Goal: Use online tool/utility: Use online tool/utility

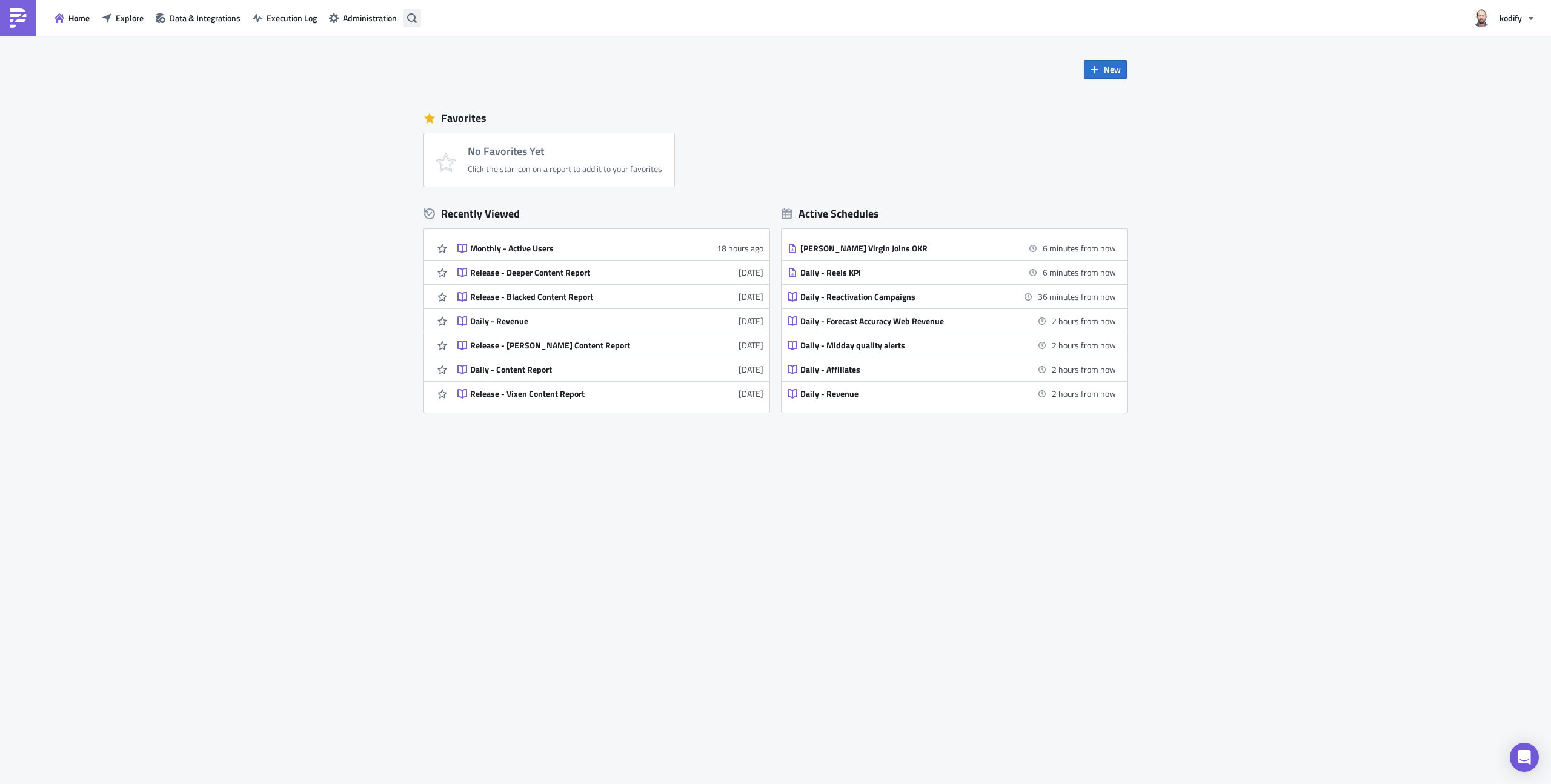
click at [417, 20] on button "button" at bounding box center [412, 19] width 19 height 19
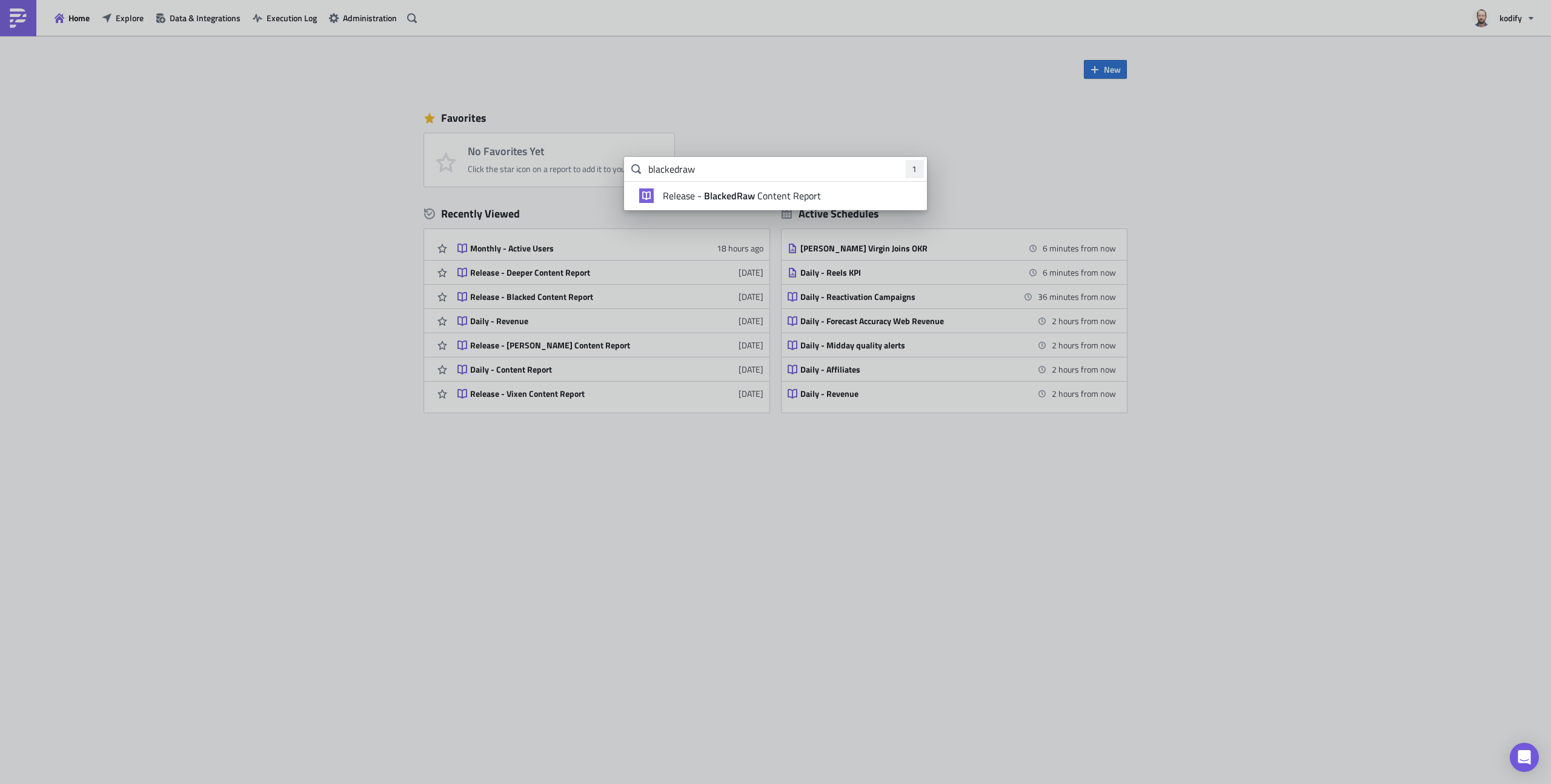
type input "blackedraw"
click at [705, 196] on strong "BlackedRaw" at bounding box center [730, 195] width 56 height 14
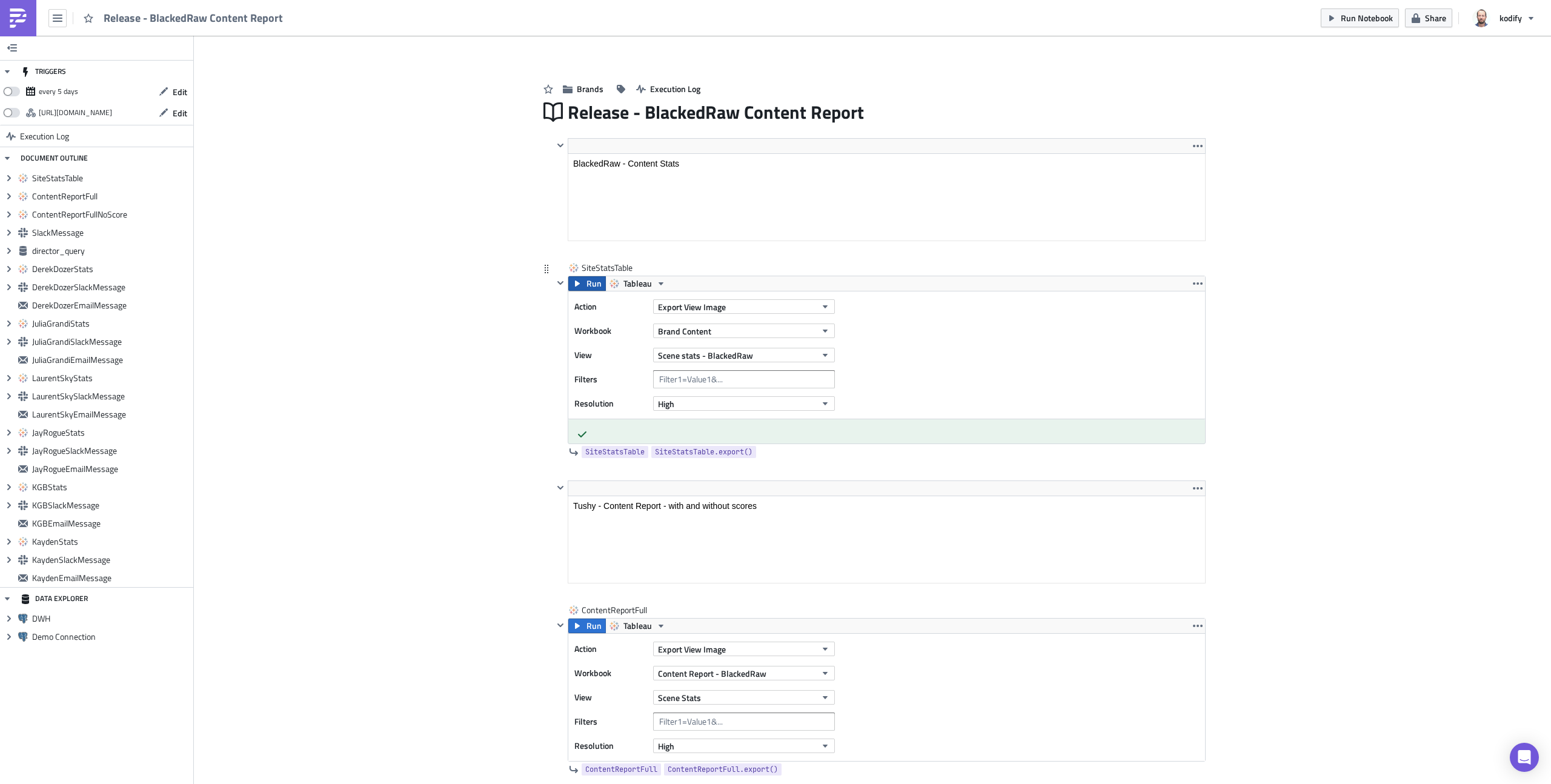
click at [589, 286] on span "Run" at bounding box center [595, 283] width 15 height 14
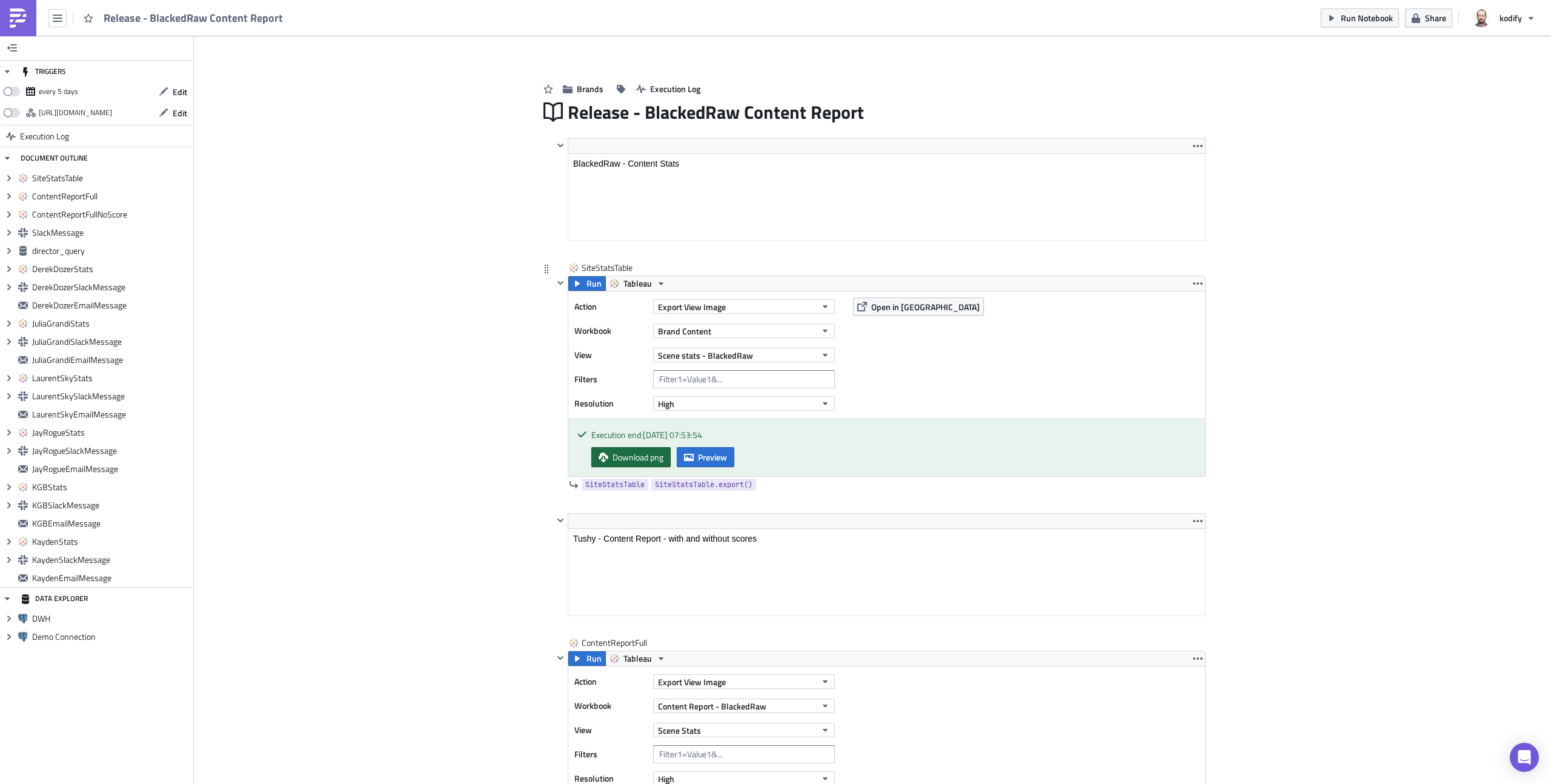
click at [647, 455] on span "Download png" at bounding box center [638, 457] width 51 height 13
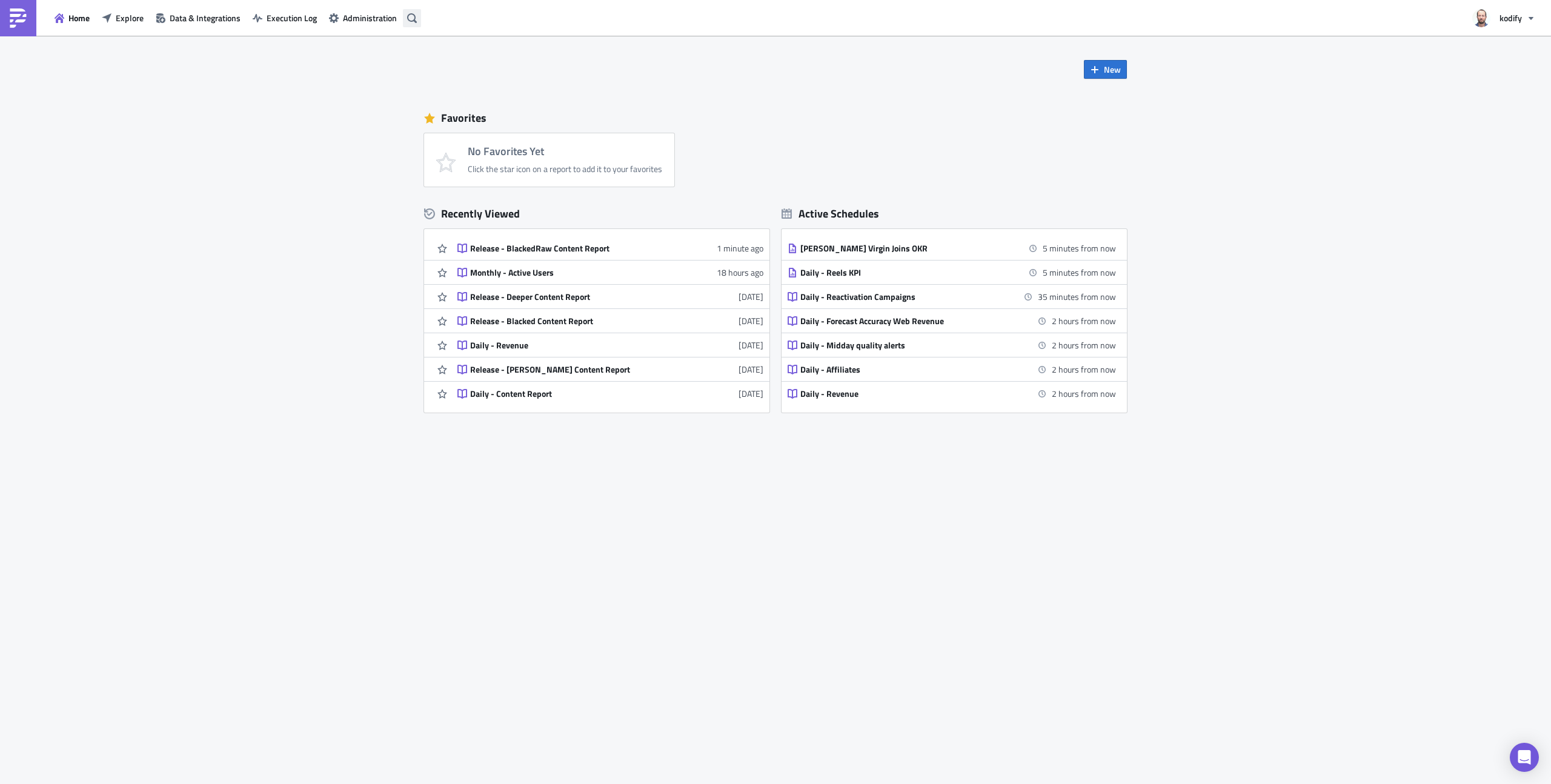
click at [412, 19] on icon "button" at bounding box center [412, 18] width 9 height 9
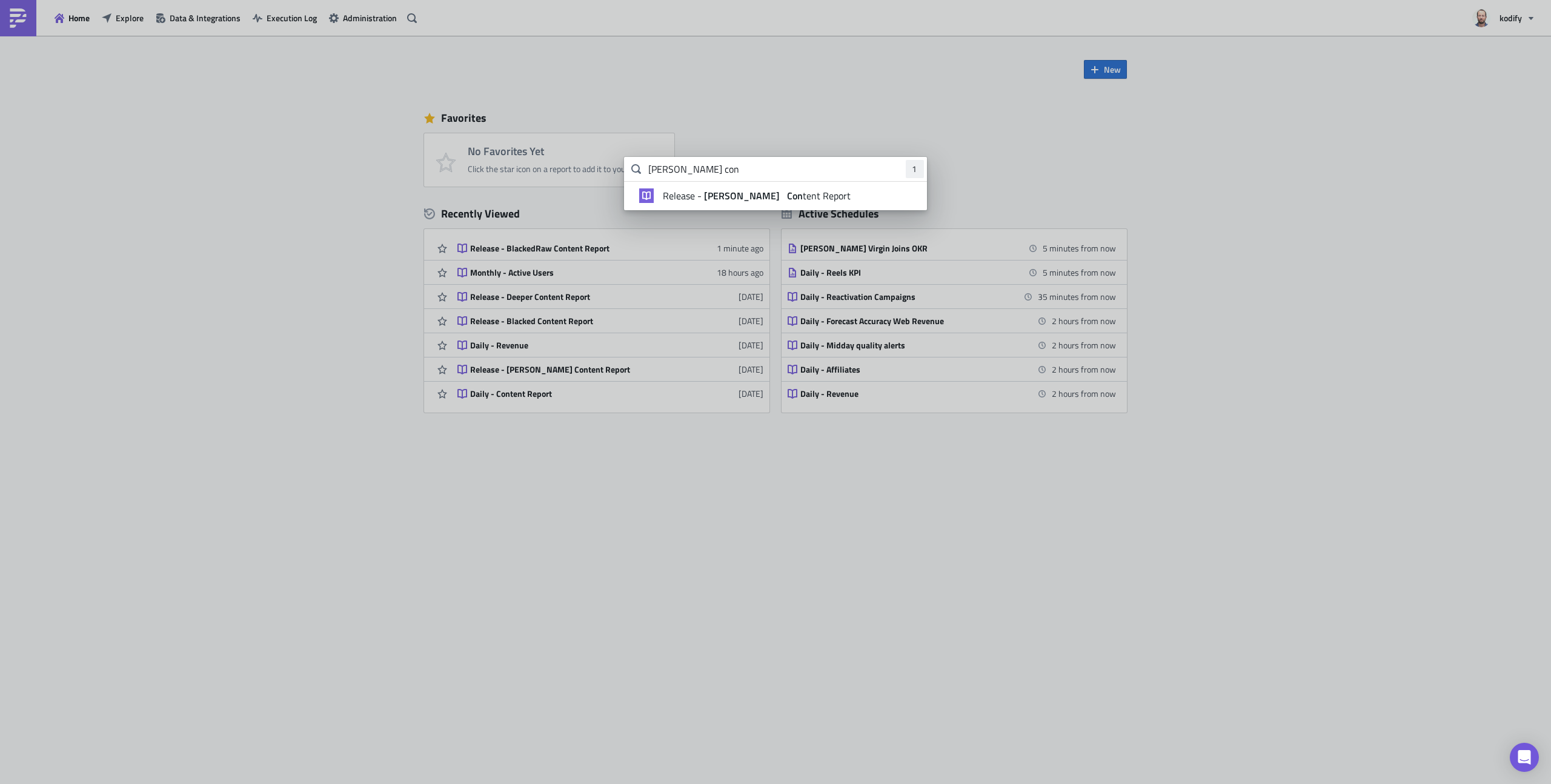
type input "[PERSON_NAME] con"
click at [785, 194] on strong "Con" at bounding box center [794, 195] width 19 height 14
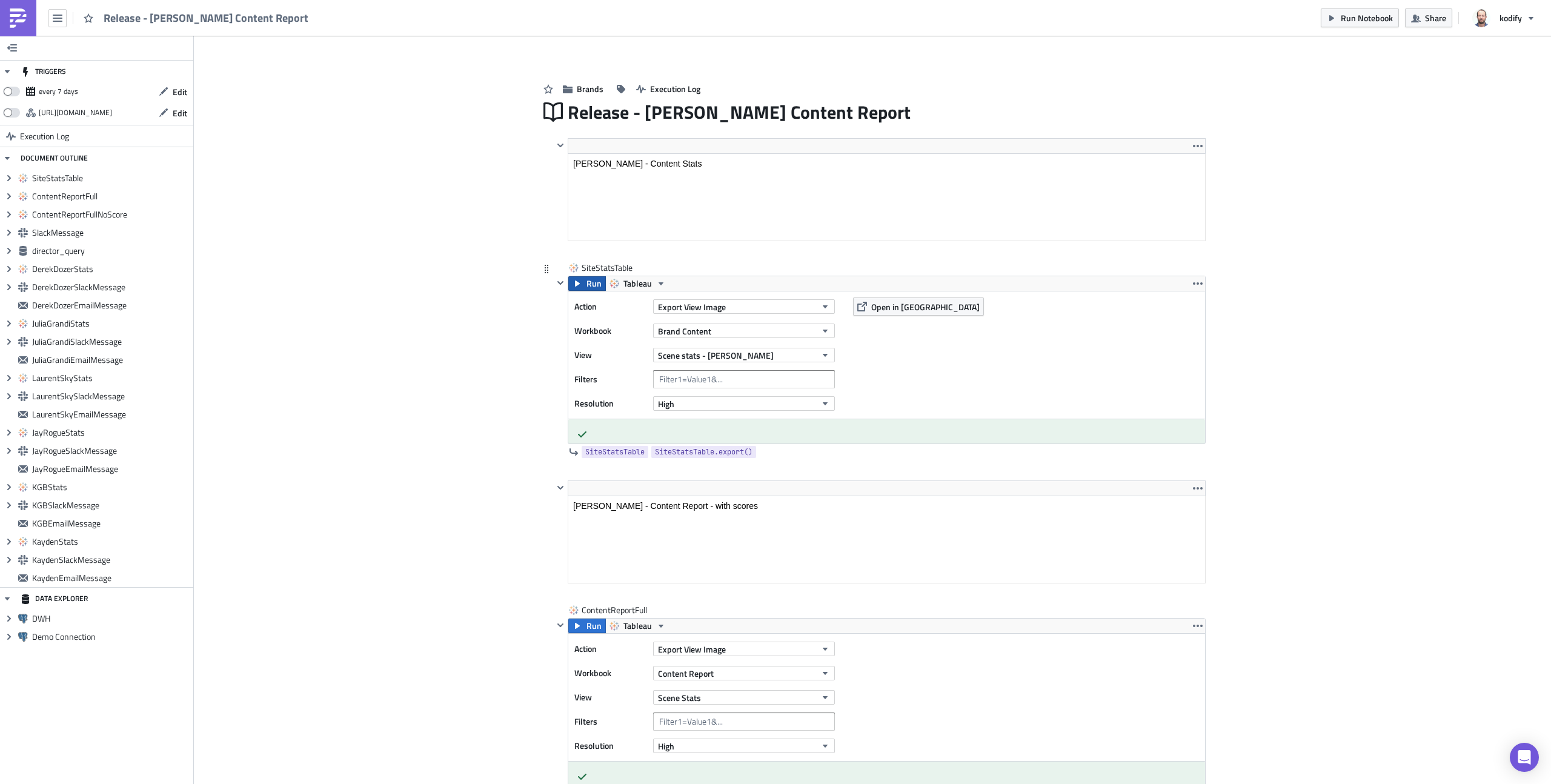
click at [580, 285] on button "Run" at bounding box center [587, 283] width 38 height 14
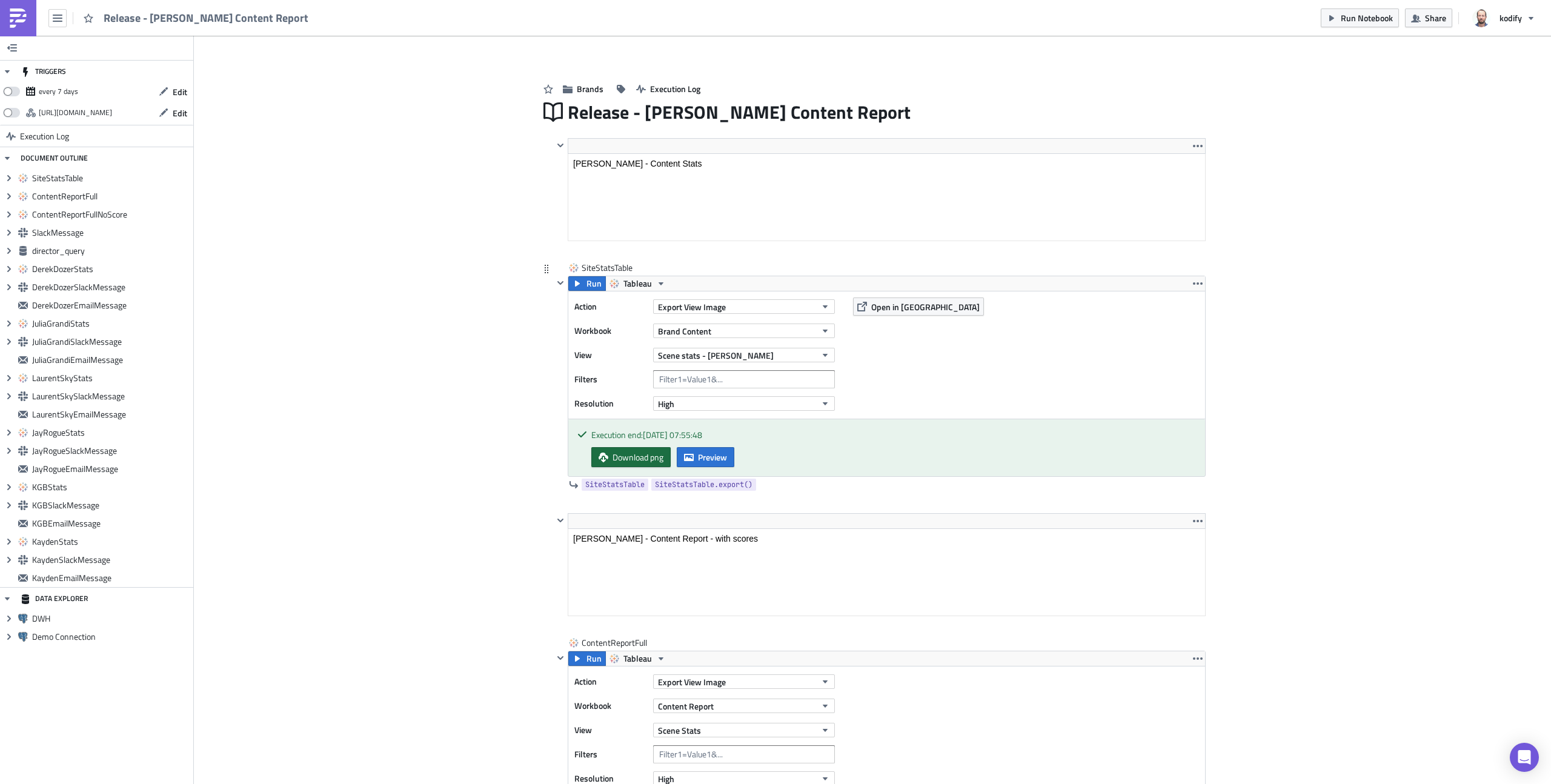
click at [627, 453] on span "Download png" at bounding box center [638, 457] width 51 height 13
